Goal: Information Seeking & Learning: Learn about a topic

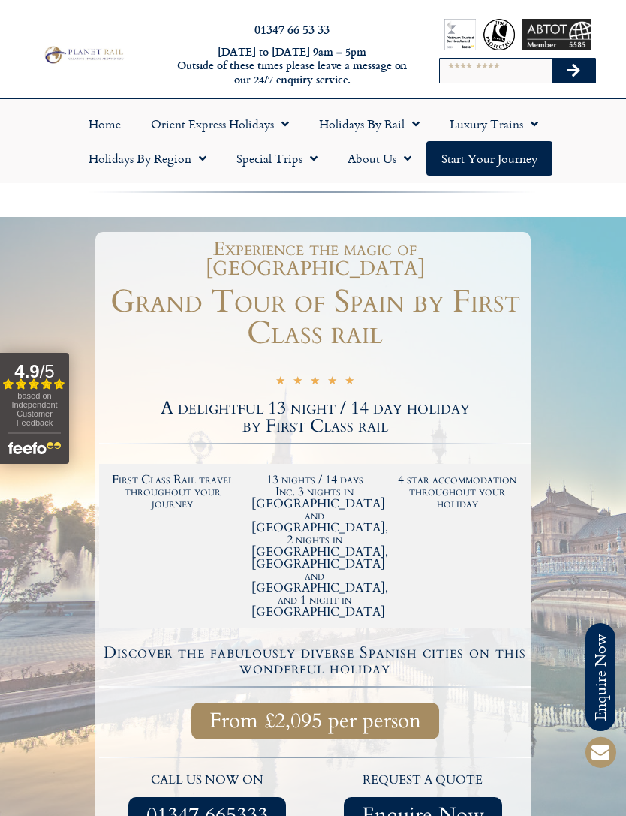
click at [405, 127] on span "Menu" at bounding box center [412, 123] width 15 height 27
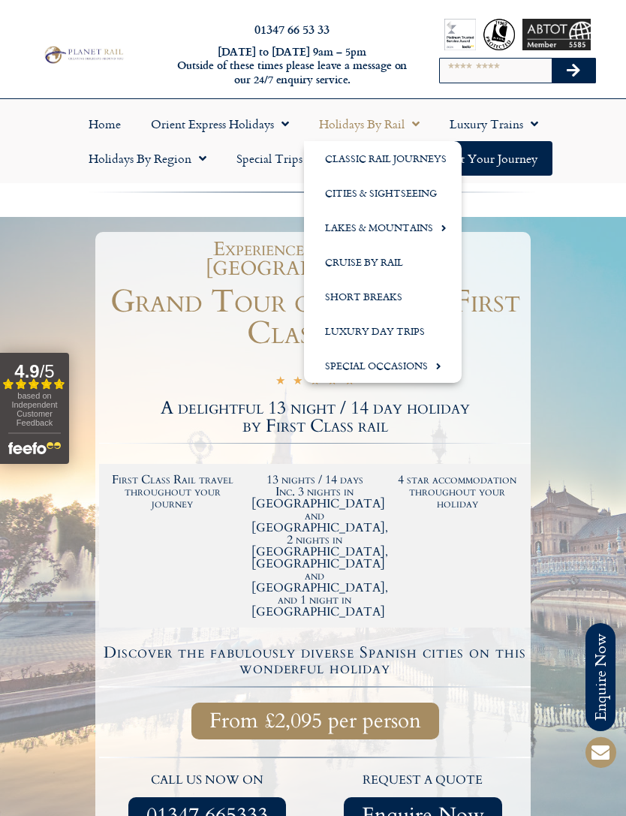
click at [396, 301] on link "Short Breaks" at bounding box center [383, 296] width 158 height 35
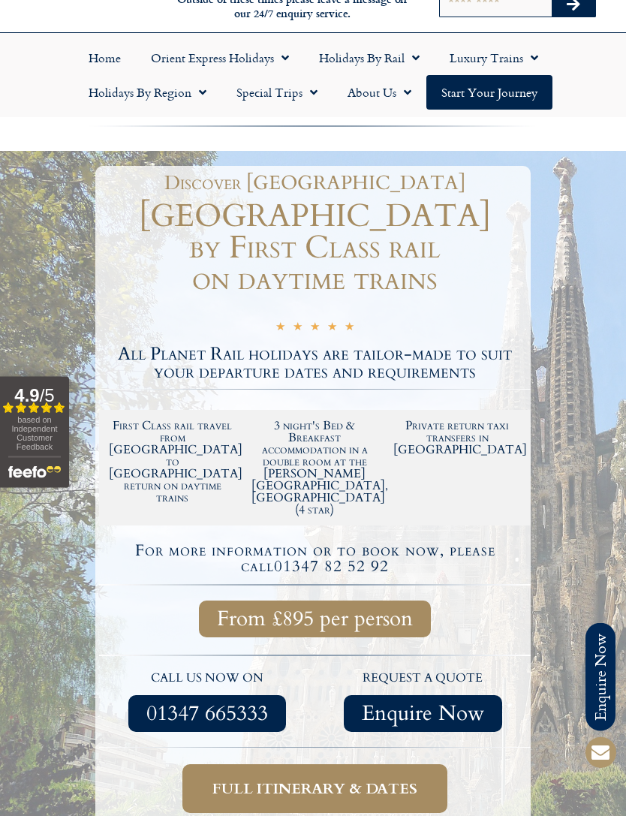
scroll to position [67, 0]
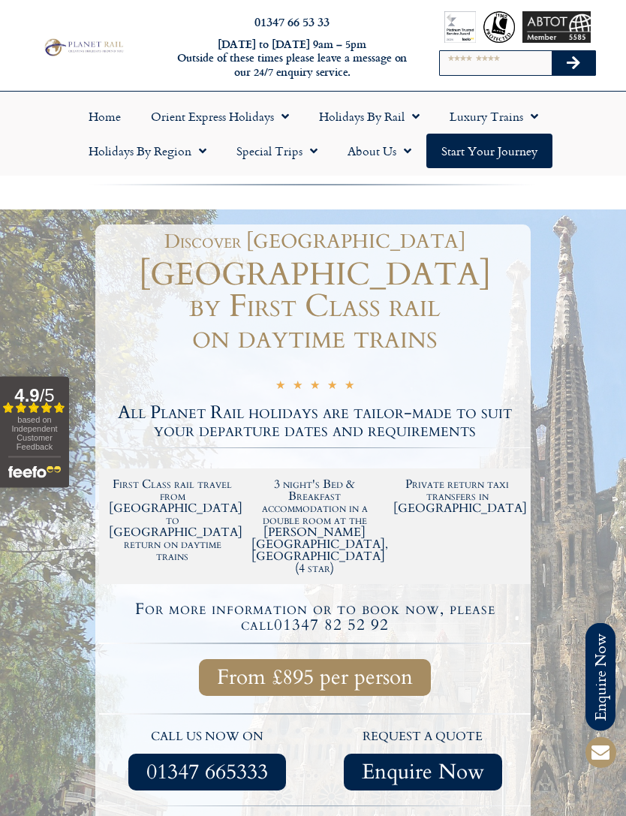
click at [508, 69] on input "Search" at bounding box center [496, 64] width 112 height 24
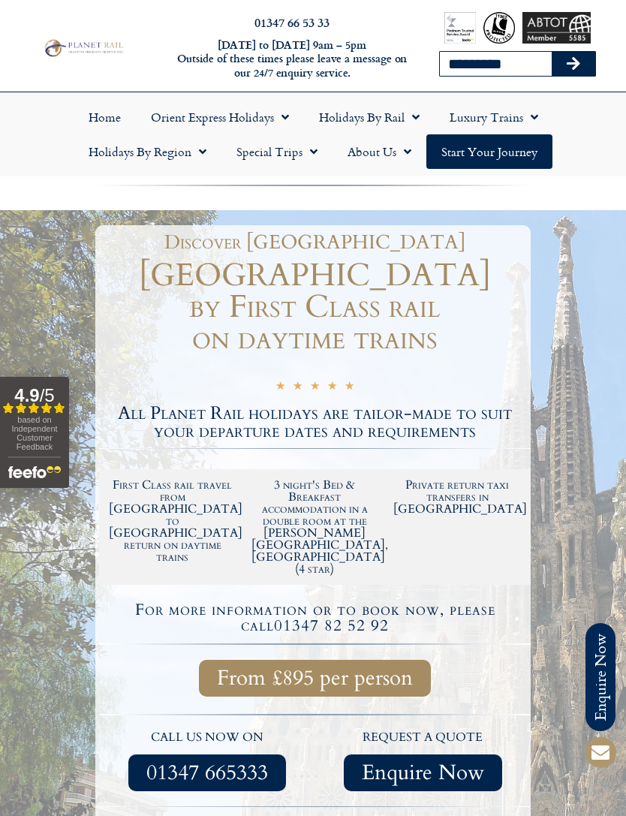
type input "*********"
click at [574, 63] on button "Search" at bounding box center [574, 64] width 44 height 24
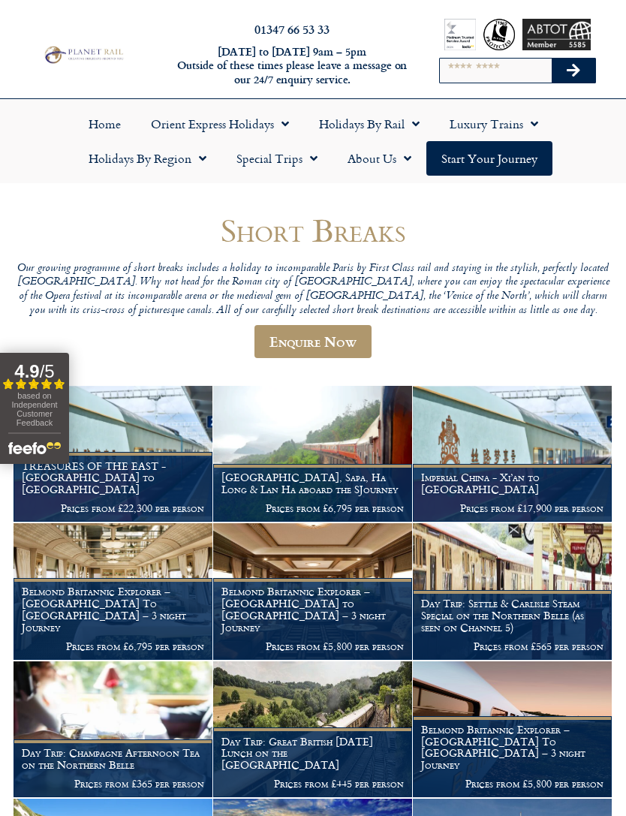
click at [204, 169] on span "Menu" at bounding box center [198, 158] width 15 height 27
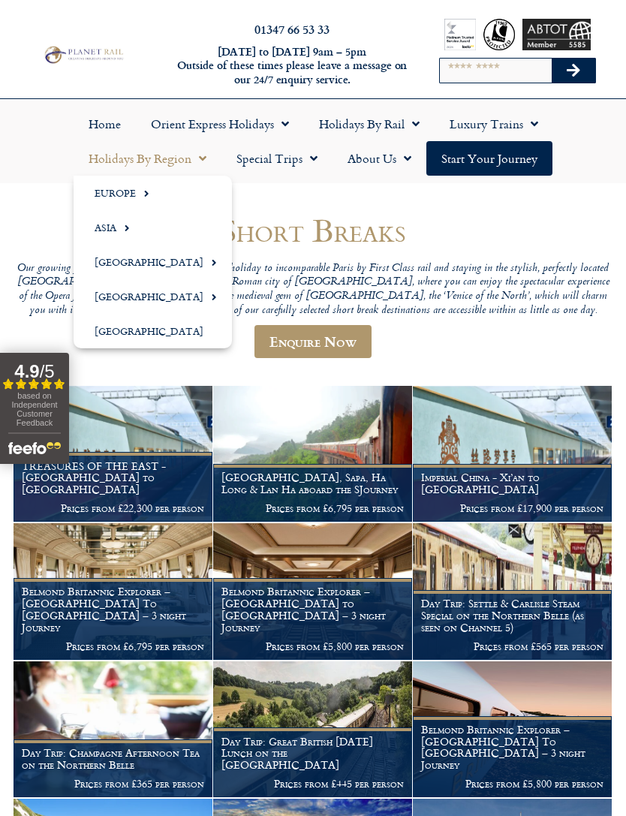
click at [139, 204] on span "Menu" at bounding box center [143, 193] width 14 height 25
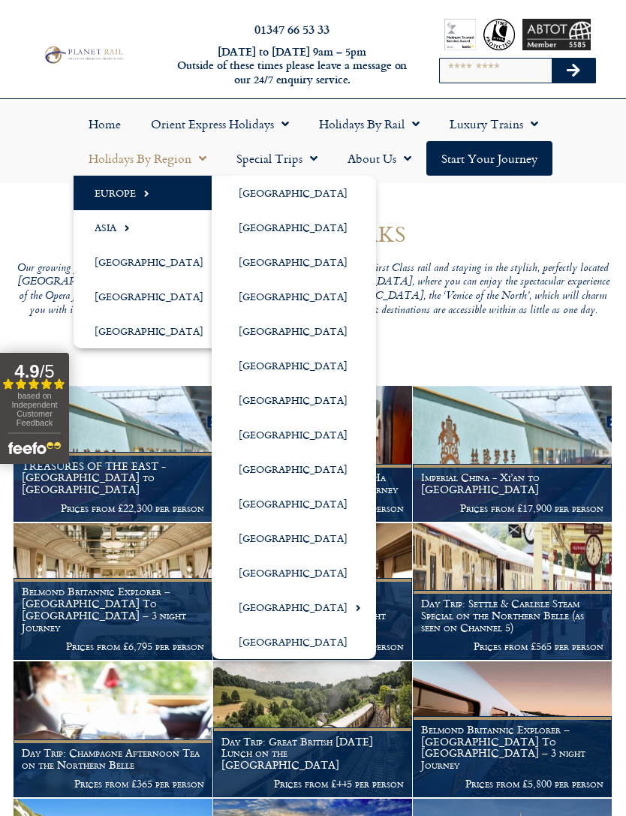
click at [276, 546] on link "[GEOGRAPHIC_DATA]" at bounding box center [294, 538] width 164 height 35
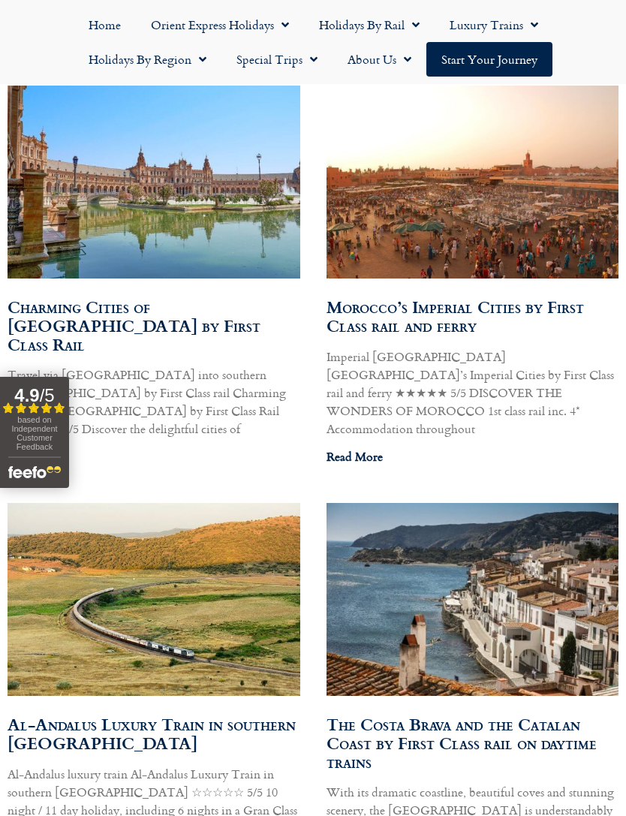
scroll to position [1484, 0]
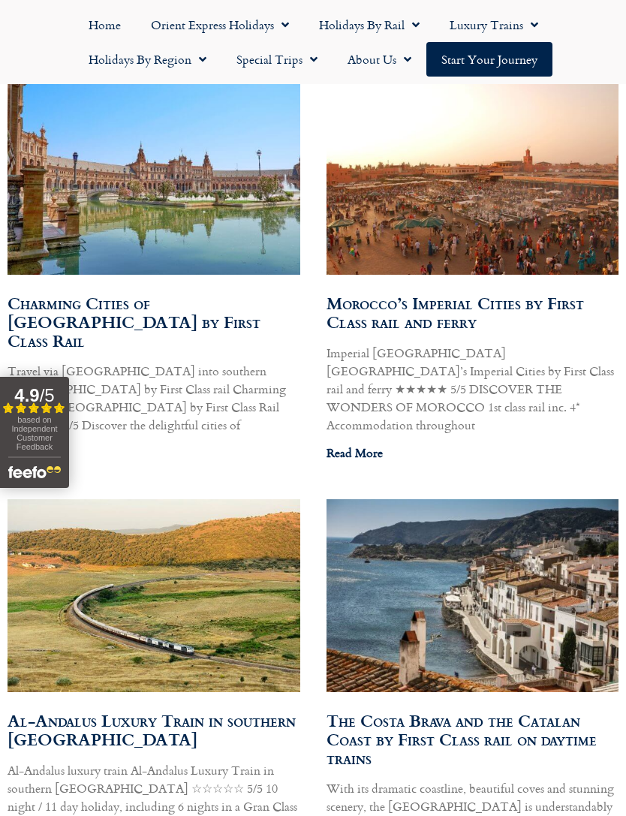
click at [521, 708] on link "The Costa Brava and the Catalan Coast by First Class rail on daytime trains" at bounding box center [462, 739] width 270 height 62
